Goal: Information Seeking & Learning: Learn about a topic

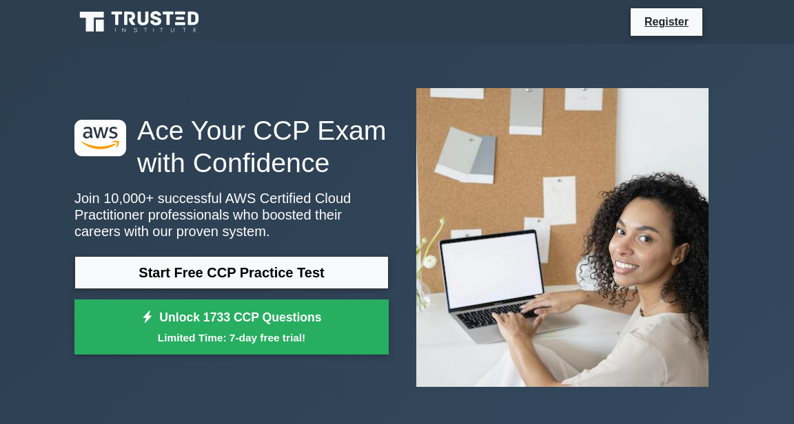
click at [324, 271] on link "Start Free CCP Practice Test" at bounding box center [231, 272] width 314 height 33
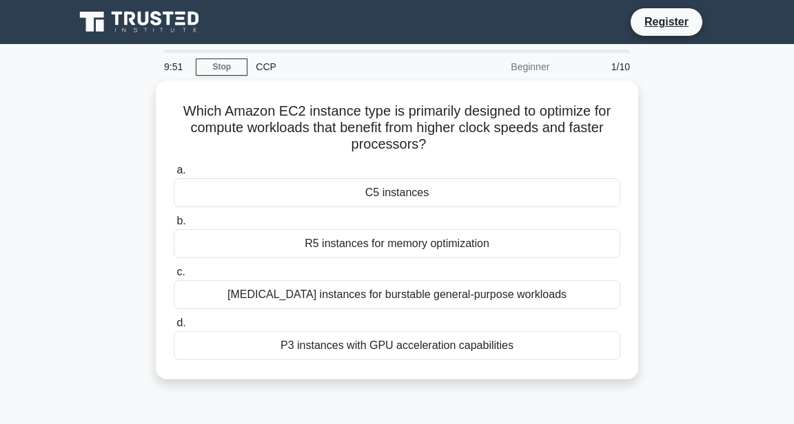
click at [220, 71] on link "Stop" at bounding box center [222, 67] width 52 height 17
click at [427, 181] on div "C5 instances" at bounding box center [397, 192] width 446 height 29
click at [174, 175] on input "a. C5 instances" at bounding box center [174, 170] width 0 height 9
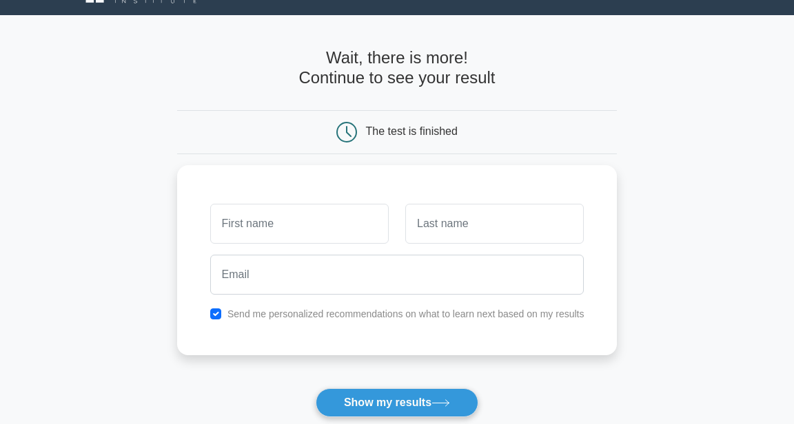
scroll to position [30, 0]
